Goal: Transaction & Acquisition: Purchase product/service

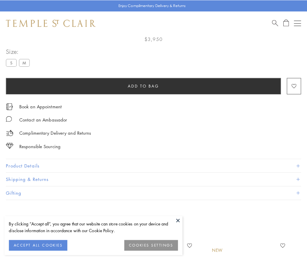
scroll to position [34, 0]
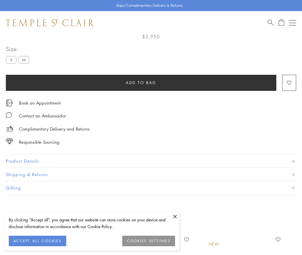
click at [141, 82] on span "Add to bag" at bounding box center [141, 82] width 31 height 6
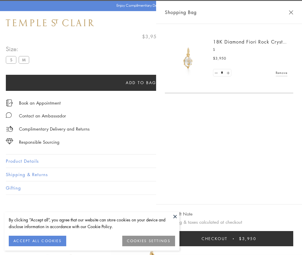
click at [286, 243] on button "Checkout $3,950" at bounding box center [229, 238] width 129 height 15
